Goal: Information Seeking & Learning: Find specific fact

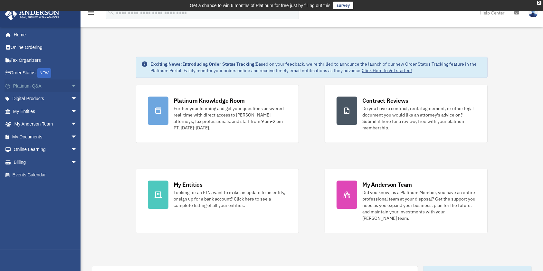
click at [40, 88] on link "Platinum Q&A arrow_drop_down" at bounding box center [46, 85] width 82 height 13
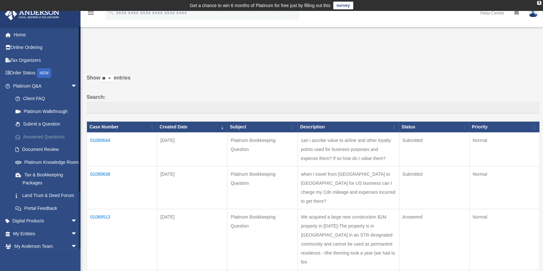
click at [47, 138] on link "Answered Questions" at bounding box center [48, 136] width 78 height 13
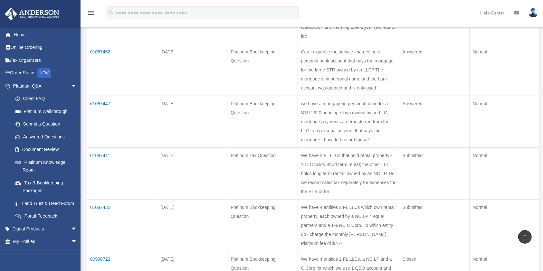
scroll to position [214, 0]
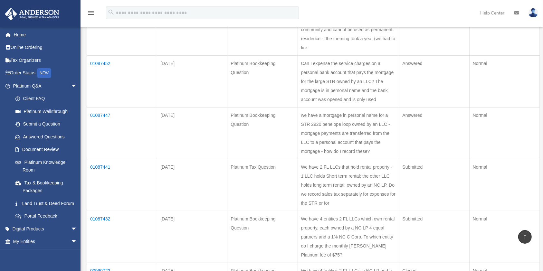
click at [351, 107] on td "Can I expense the service charges on a personal bank account that pays the mort…" at bounding box center [347, 82] width 101 height 52
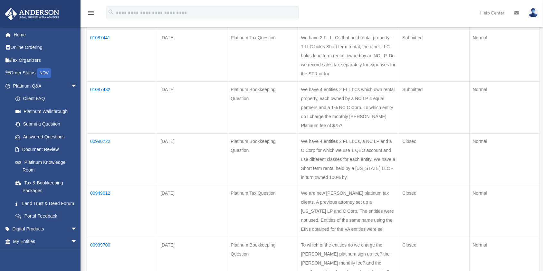
scroll to position [0, 0]
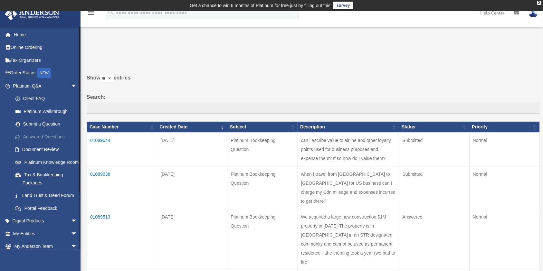
click at [47, 135] on link "Answered Questions" at bounding box center [48, 136] width 78 height 13
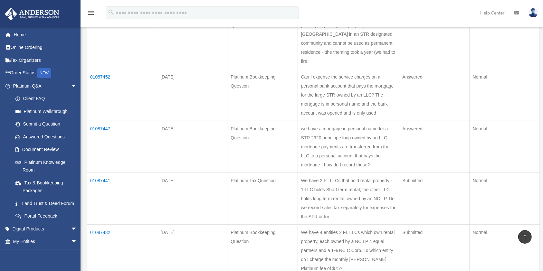
scroll to position [214, 0]
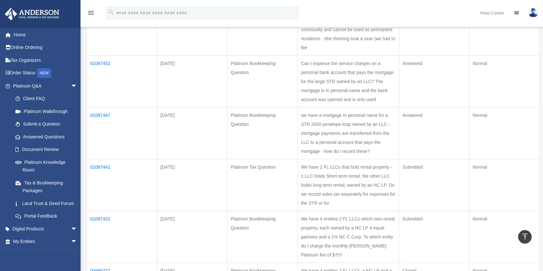
click at [100, 78] on td "01087452" at bounding box center [122, 82] width 70 height 52
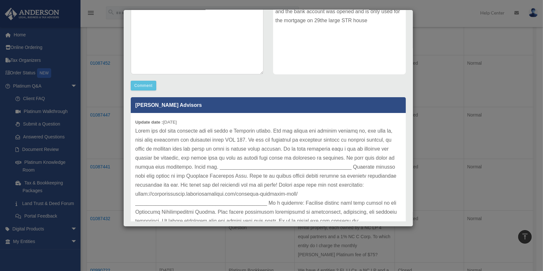
scroll to position [139, 0]
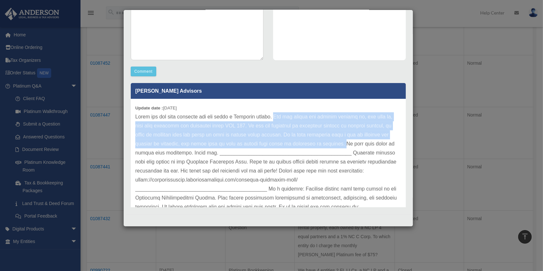
drag, startPoint x: 371, startPoint y: 144, endPoint x: 280, endPoint y: 114, distance: 96.4
click at [280, 114] on p at bounding box center [268, 166] width 266 height 108
copy p "You can deduct the service charges if, and only if, they were ordinary and nece…"
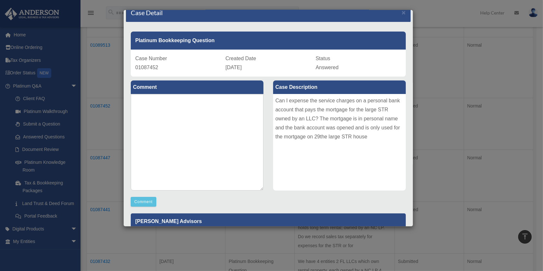
scroll to position [0, 0]
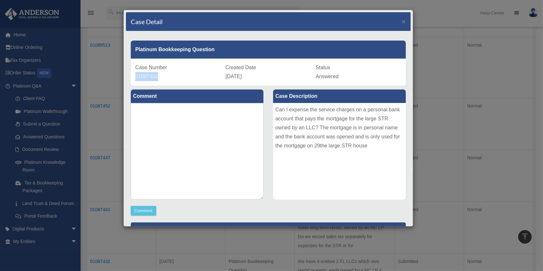
drag, startPoint x: 159, startPoint y: 76, endPoint x: 134, endPoint y: 77, distance: 25.2
click at [134, 77] on div "Case Number 01087452 Created Date [DATE] Status Answered" at bounding box center [268, 72] width 275 height 27
copy span "01087452"
click at [401, 22] on span "×" at bounding box center [403, 21] width 4 height 7
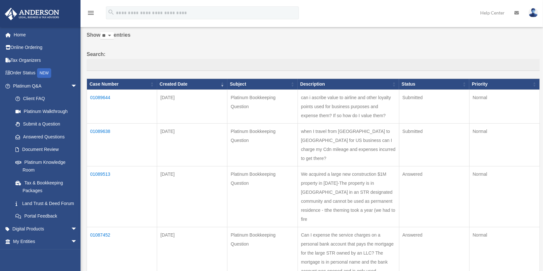
scroll to position [86, 0]
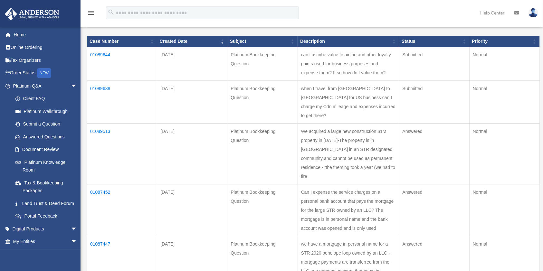
click at [99, 138] on td "01089513" at bounding box center [122, 154] width 70 height 61
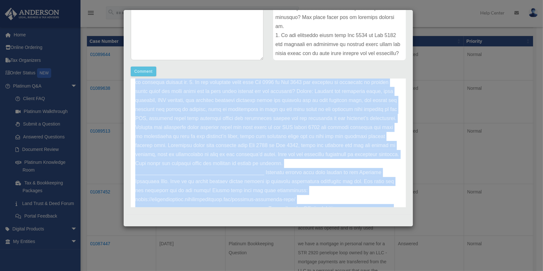
scroll to position [162, 0]
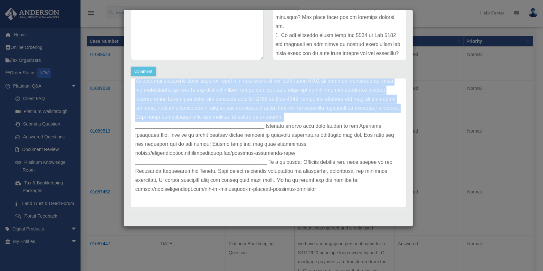
drag, startPoint x: 136, startPoint y: 95, endPoint x: 201, endPoint y: 127, distance: 73.1
click at [201, 127] on p at bounding box center [268, 71] width 266 height 243
copy p "We acquired a large new construction $1M property in [DATE]-The property is in …"
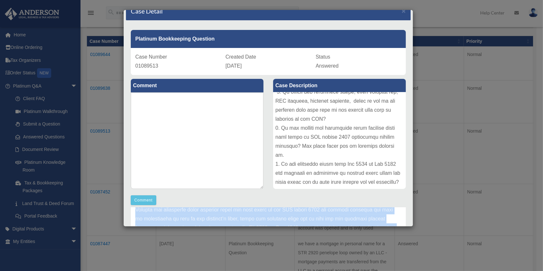
scroll to position [5, 0]
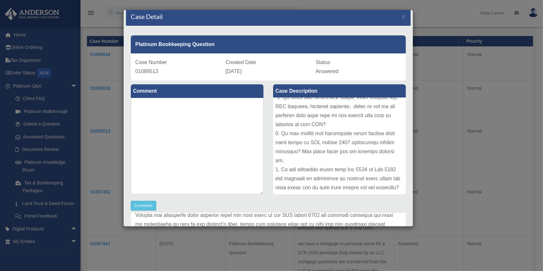
click at [443, 146] on div "Case Detail × Platinum Bookkeeping Question Case Number 01089513 Created Date […" at bounding box center [271, 135] width 543 height 271
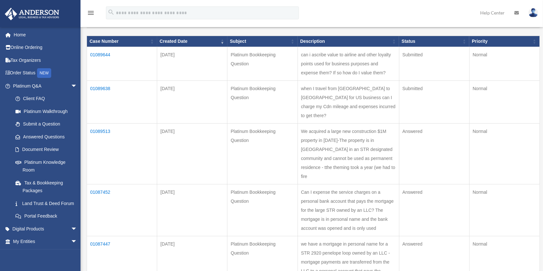
click at [338, 170] on td "We acquired a large new construction $1M property in [DATE]-The property is in …" at bounding box center [347, 154] width 101 height 61
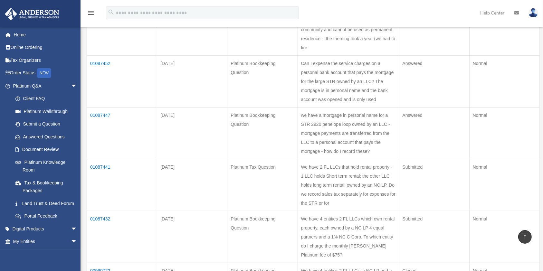
scroll to position [129, 0]
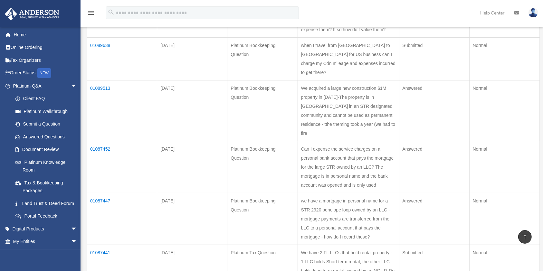
click at [99, 96] on td "01089513" at bounding box center [122, 110] width 70 height 61
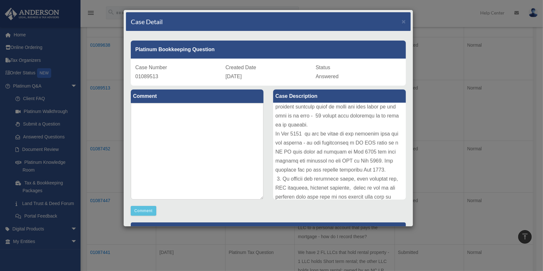
scroll to position [0, 0]
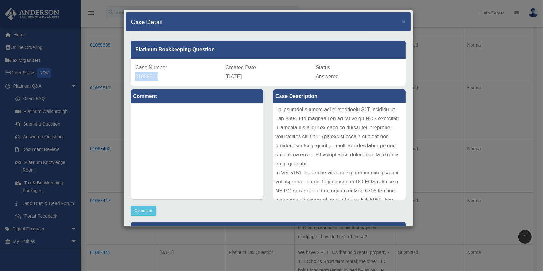
drag, startPoint x: 163, startPoint y: 76, endPoint x: 129, endPoint y: 76, distance: 34.8
click at [129, 76] on div "Platinum Bookkeeping Question Case Number 01089513 Created Date [DATE] Status A…" at bounding box center [268, 61] width 284 height 50
copy span "01089513"
